Goal: Navigation & Orientation: Understand site structure

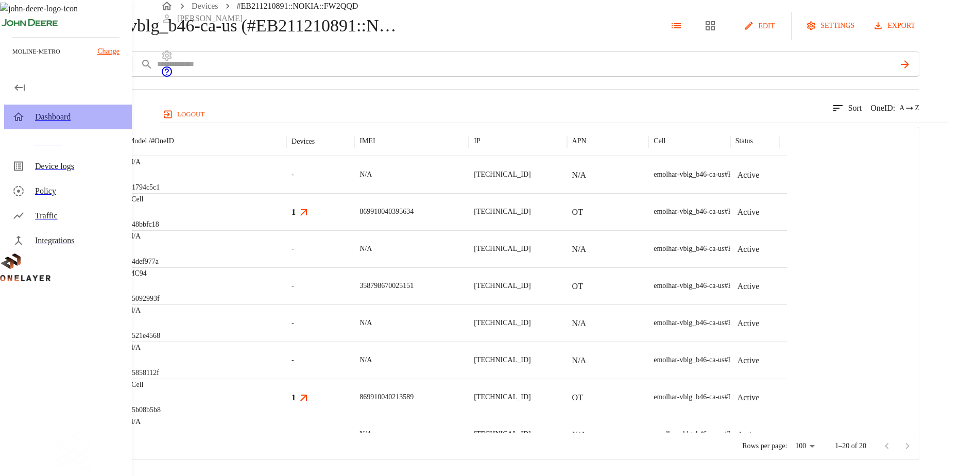
click at [55, 116] on div "Dashboard" at bounding box center [79, 117] width 89 height 12
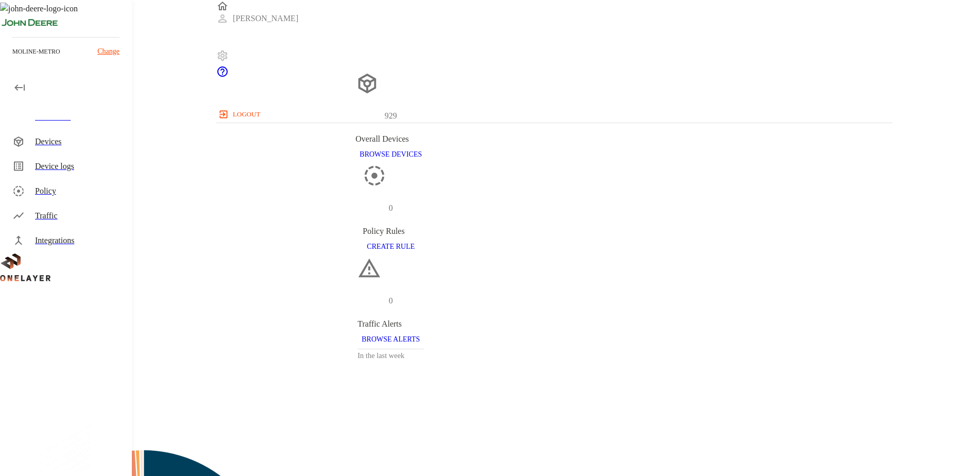
click at [35, 145] on div "Devices" at bounding box center [68, 141] width 128 height 25
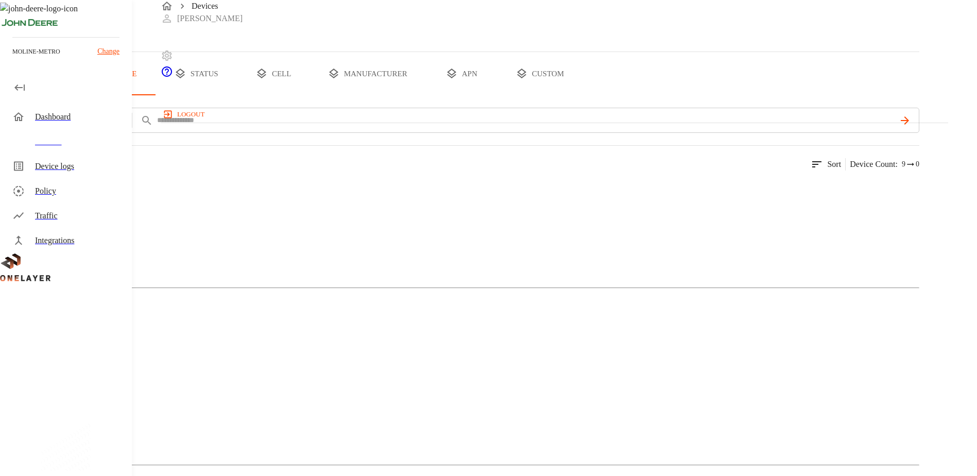
click at [55, 166] on div "Device logs" at bounding box center [79, 166] width 89 height 12
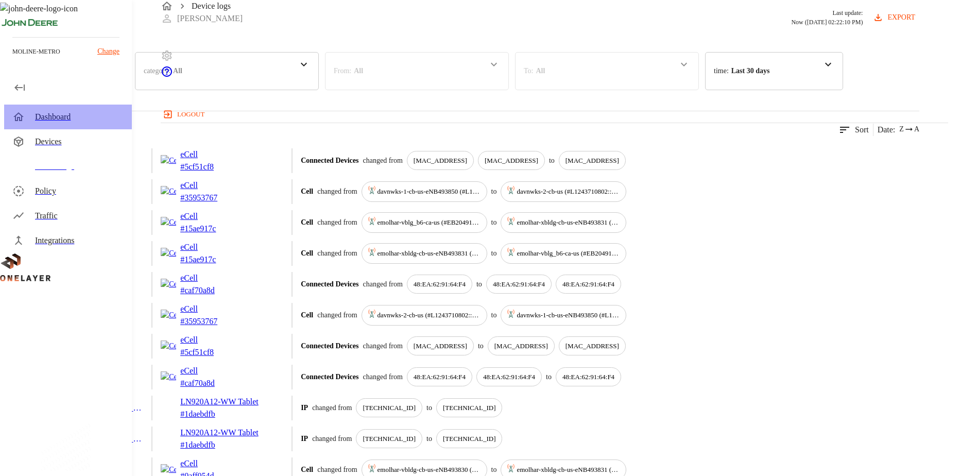
click at [59, 121] on div "Dashboard" at bounding box center [79, 117] width 89 height 12
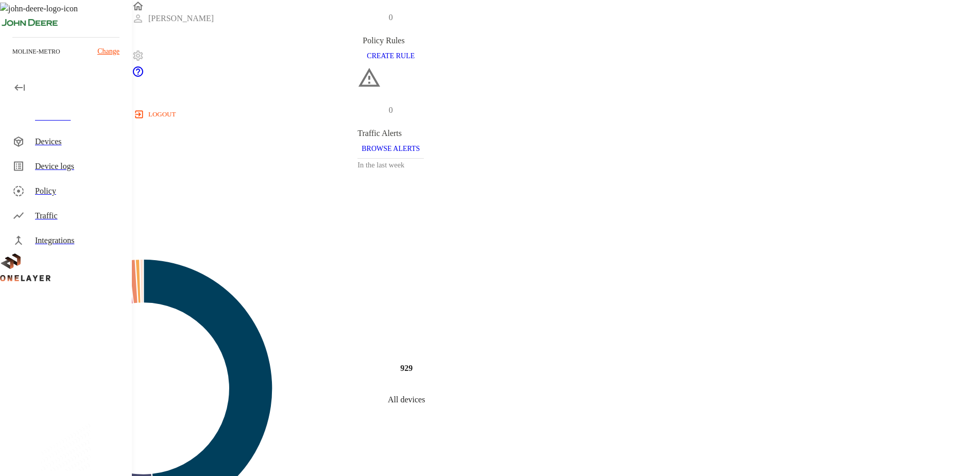
scroll to position [258, 0]
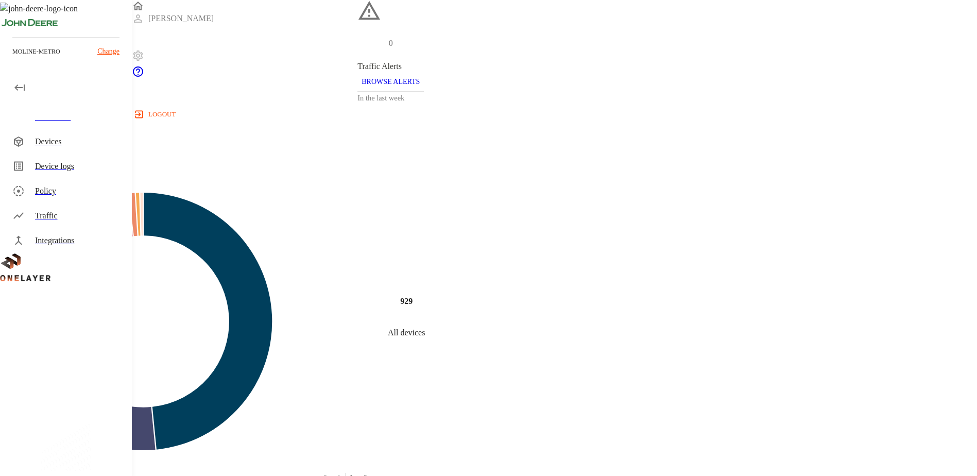
click at [73, 239] on div "Integrations" at bounding box center [79, 240] width 89 height 12
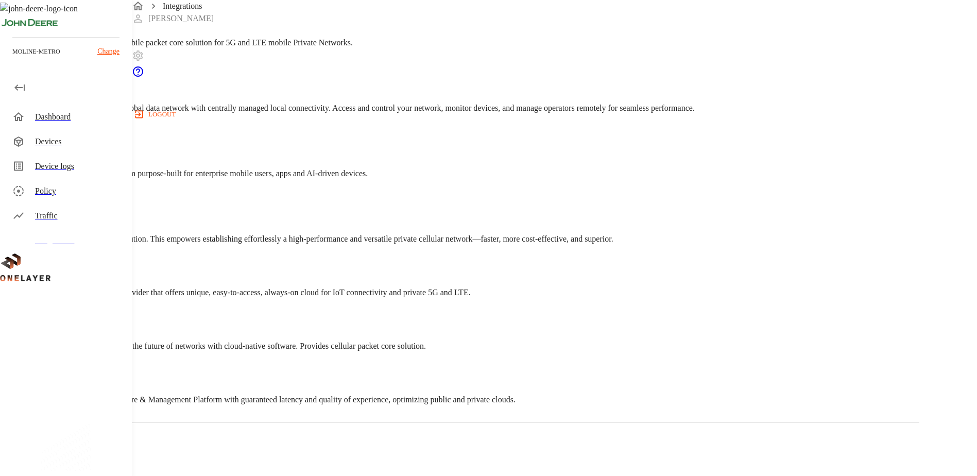
click at [49, 216] on div "Traffic" at bounding box center [79, 216] width 89 height 12
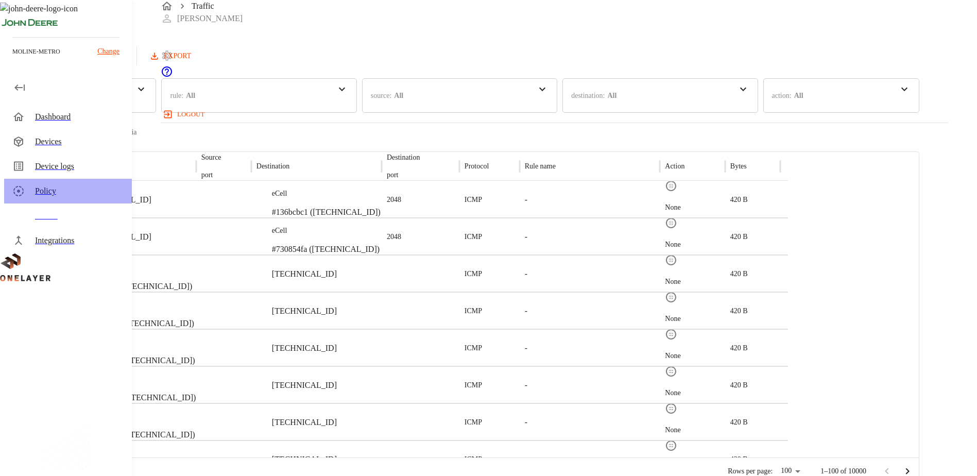
click at [51, 198] on div "Policy" at bounding box center [68, 191] width 128 height 25
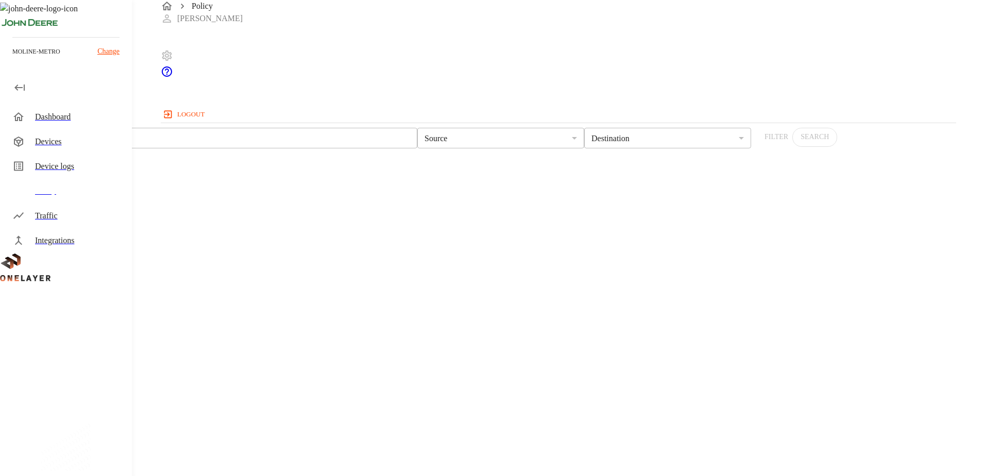
click at [52, 167] on div "Device logs" at bounding box center [79, 166] width 89 height 12
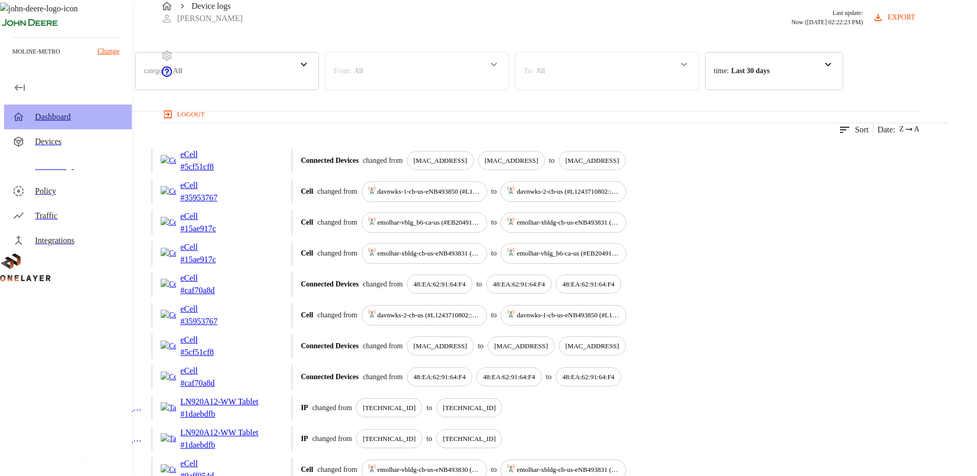
click at [38, 118] on div "Dashboard" at bounding box center [79, 117] width 89 height 12
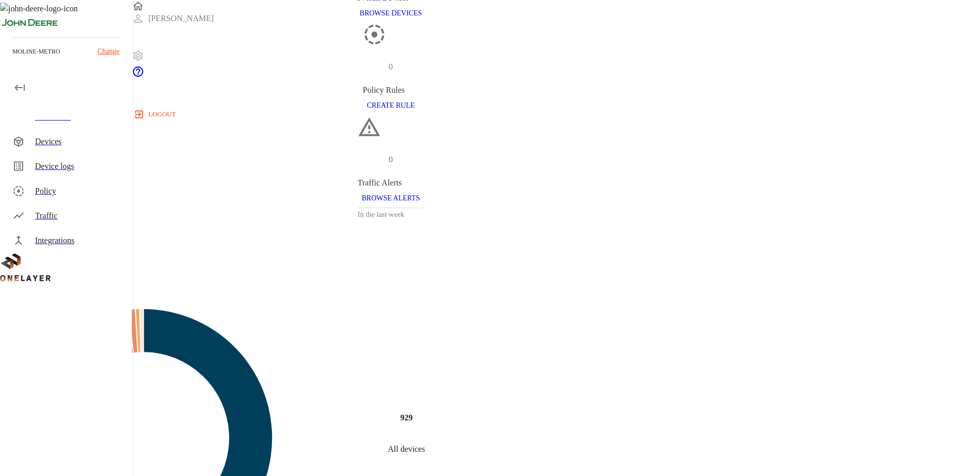
scroll to position [155, 0]
